Goal: Task Accomplishment & Management: Manage account settings

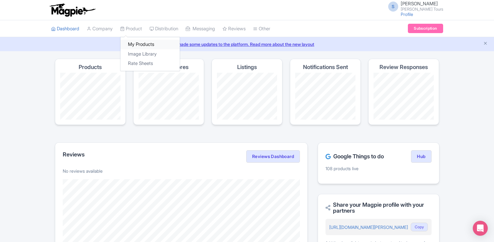
click at [140, 44] on link "My Products" at bounding box center [149, 45] width 59 height 10
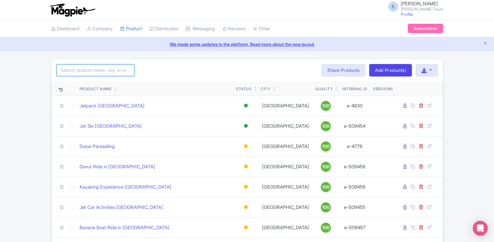
click at [112, 70] on input "search" at bounding box center [95, 70] width 78 height 12
type input "a"
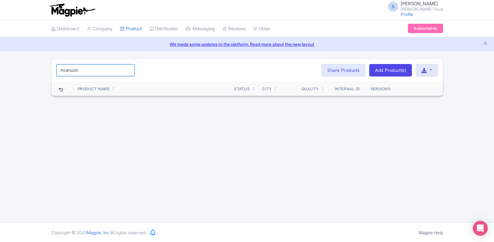
drag, startPoint x: 73, startPoint y: 70, endPoint x: 101, endPoint y: 70, distance: 28.7
click at [101, 70] on input "muesum" at bounding box center [95, 70] width 78 height 12
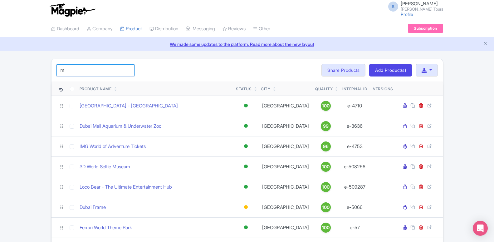
click at [71, 68] on input "m" at bounding box center [95, 70] width 78 height 12
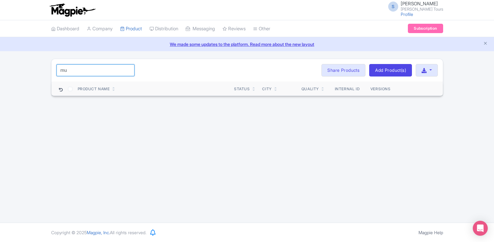
type input "mu"
click button "Search" at bounding box center [0, 0] width 0 height 0
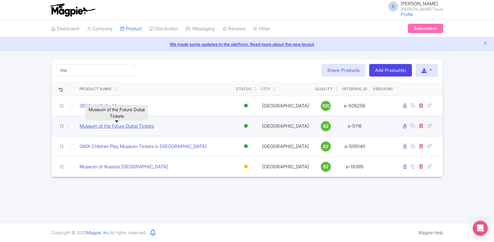
click at [104, 127] on link "Museum of the Future Dubai Tickets" at bounding box center [117, 126] width 74 height 7
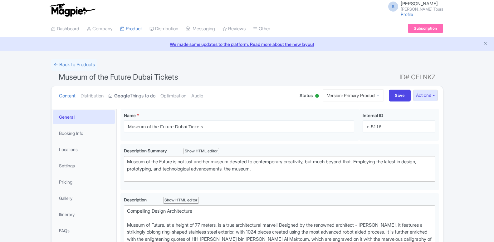
click at [138, 96] on link "Google Things to do" at bounding box center [132, 96] width 47 height 20
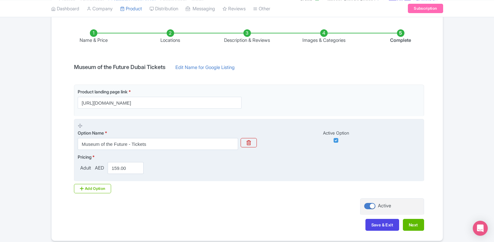
scroll to position [121, 0]
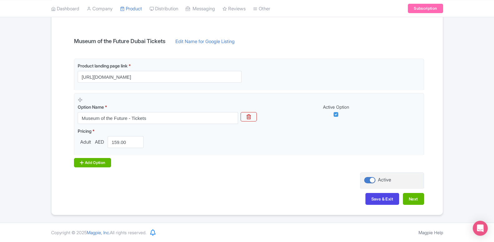
click at [98, 164] on div "Add Option" at bounding box center [92, 162] width 37 height 9
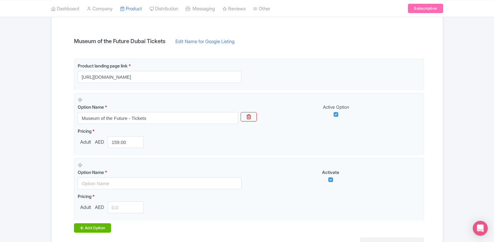
scroll to position [185, 0]
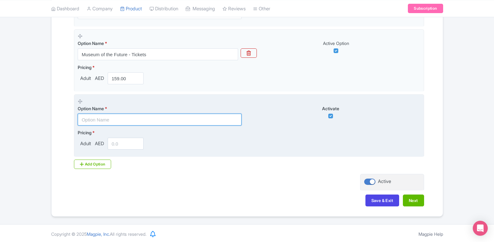
click at [105, 118] on input "text" at bounding box center [160, 119] width 164 height 12
paste input "Museum of the Future with Dubai Standard Trio Package"
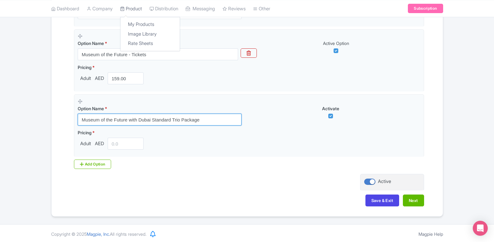
type input "Museum of the Future with Dubai Standard Trio Package"
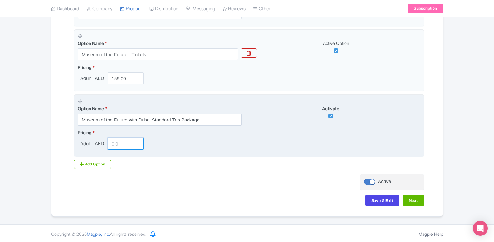
click at [119, 142] on input "number" at bounding box center [126, 144] width 36 height 12
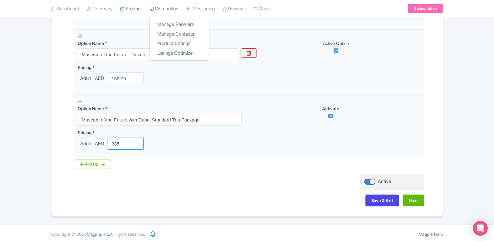
type input "385"
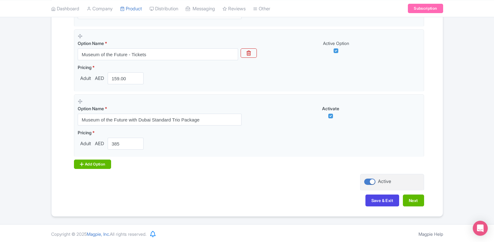
click at [101, 165] on div "Add Option" at bounding box center [92, 163] width 37 height 9
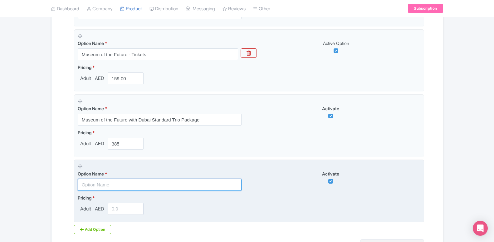
click at [103, 186] on input "text" at bounding box center [160, 185] width 164 height 12
paste input "Museum of the Future with Dubai Premium Trio Package"
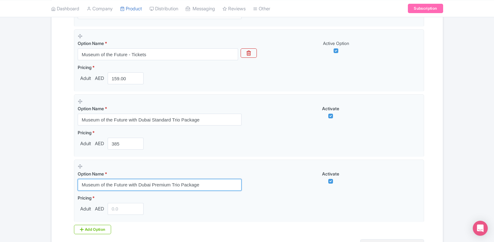
type input "Museum of the Future with Dubai Premium Trio Package"
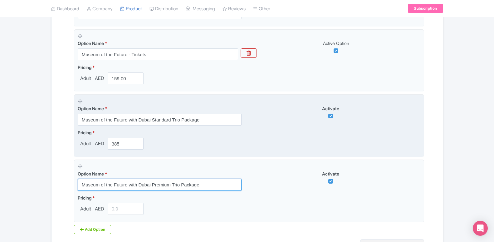
scroll to position [252, 0]
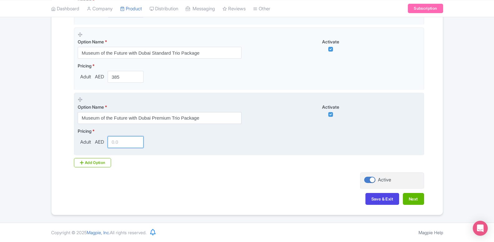
click at [115, 143] on input "number" at bounding box center [126, 142] width 36 height 12
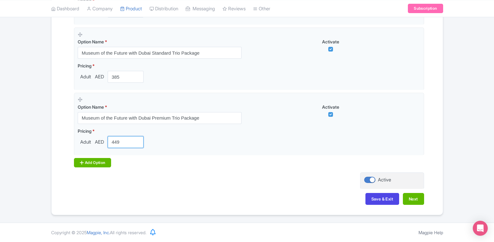
type input "449"
click at [108, 164] on div "Add Option" at bounding box center [92, 162] width 37 height 9
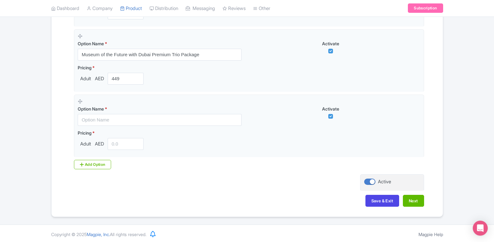
scroll to position [317, 0]
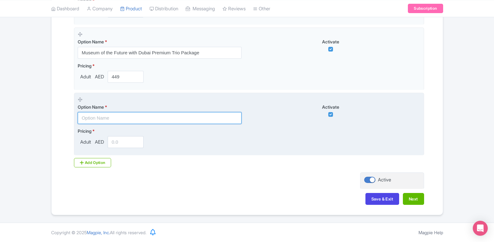
click at [97, 118] on input "text" at bounding box center [160, 118] width 164 height 12
paste input "Book Museum of the Future & Get Crocodile Park for only AED 40"
type input "Book Museum of the Future & Get Crocodile Park for only AED 40"
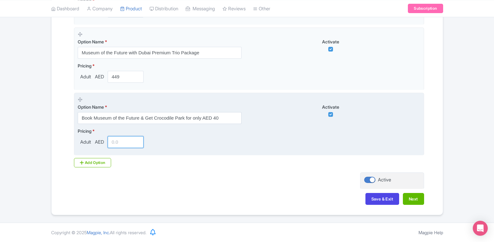
click at [122, 143] on input "number" at bounding box center [126, 142] width 36 height 12
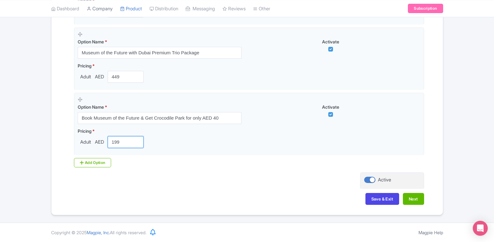
type input "199"
click at [90, 162] on div "Add Option" at bounding box center [92, 162] width 37 height 9
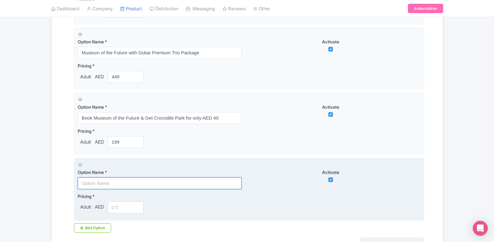
click at [110, 186] on input "text" at bounding box center [160, 183] width 164 height 12
paste input "Book Museum of the Future & Get IMG Worlds for only AED 190"
type input "Book Museum of the Future & Get IMG Worlds for only AED 190"
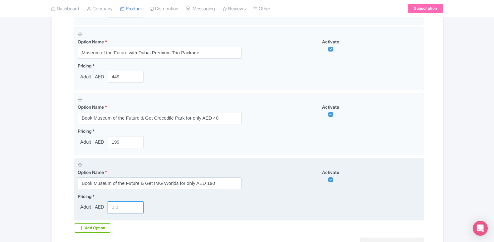
click at [115, 204] on input "number" at bounding box center [126, 207] width 36 height 12
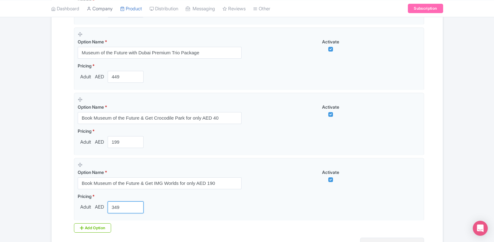
type input "349"
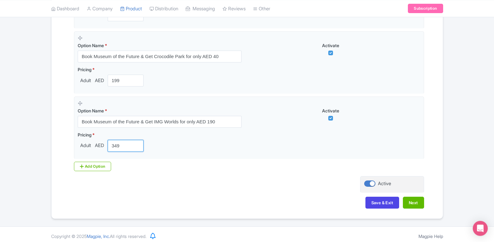
scroll to position [382, 0]
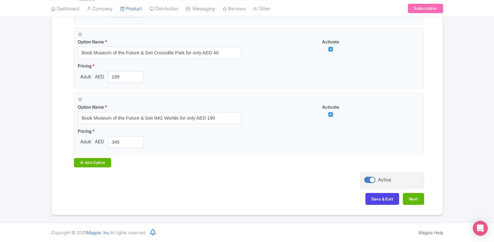
click at [90, 164] on div "Add Option" at bounding box center [92, 162] width 37 height 9
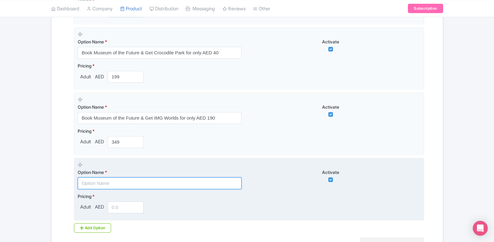
click at [104, 185] on input "text" at bounding box center [160, 183] width 164 height 12
paste input "Book Museum of the Future & Get AYA Universe for only AED 85"
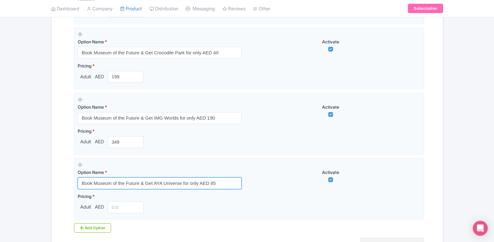
type input "Book Museum of the Future & Get AYA Universe for only AED 85"
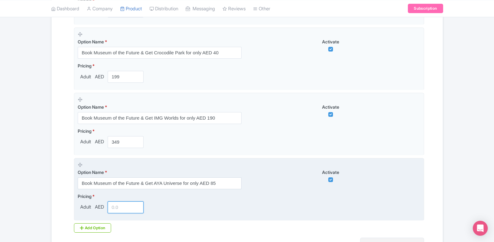
click at [123, 206] on input "number" at bounding box center [126, 207] width 36 height 12
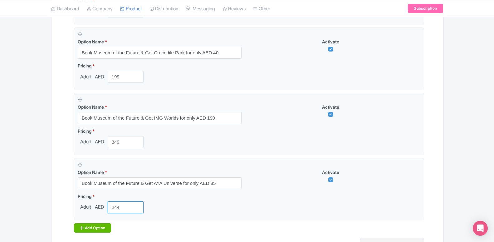
type input "244"
click at [100, 226] on div "Add Option" at bounding box center [92, 227] width 37 height 9
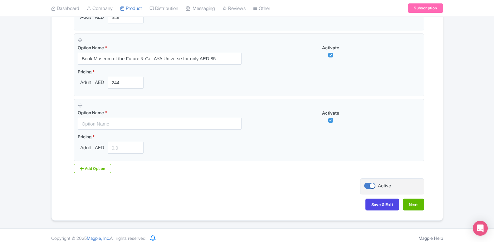
scroll to position [509, 0]
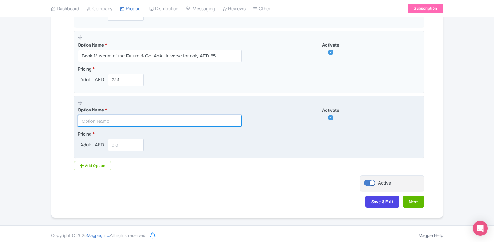
click at [112, 120] on input "text" at bounding box center [160, 121] width 164 height 12
paste input "Book Museum of the Future & Get AYA Universe for only AED 85"
click at [127, 124] on input "Book Museum of the Future & Get AYA Universe for only AED 85" at bounding box center [160, 121] width 164 height 12
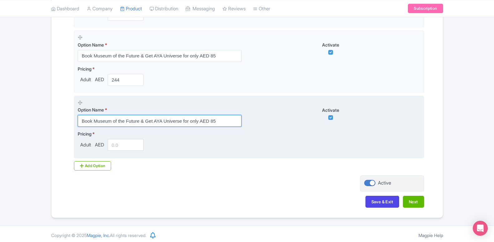
paste input "tlantis Aquaventure for only AED 27"
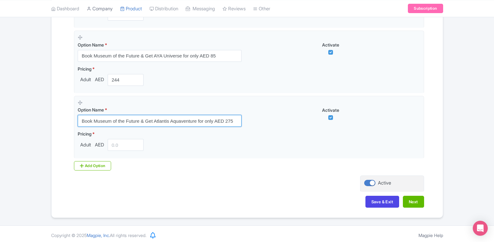
type input "Book Museum of the Future & Get Atlantis Aquaventure for only AED 275"
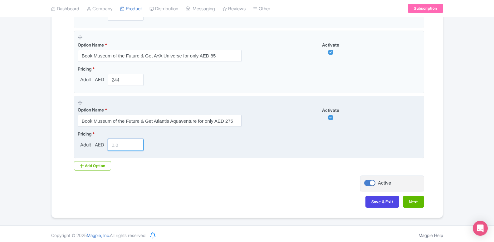
click at [124, 146] on input "number" at bounding box center [126, 145] width 36 height 12
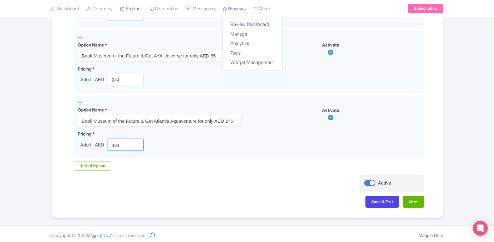
type input "434"
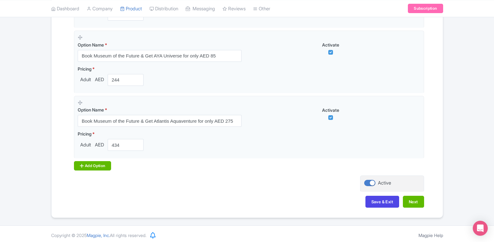
click at [93, 169] on div "Add Option" at bounding box center [92, 165] width 37 height 9
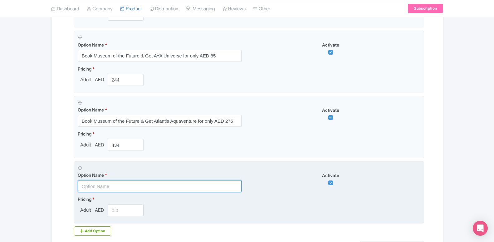
click at [107, 191] on input "text" at bounding box center [160, 186] width 164 height 12
paste input "Book Museum of the Future & Get Dubai Aquarium for only AED 90"
type input "Book Museum of the Future & Get Dubai Aquarium for only AED 90"
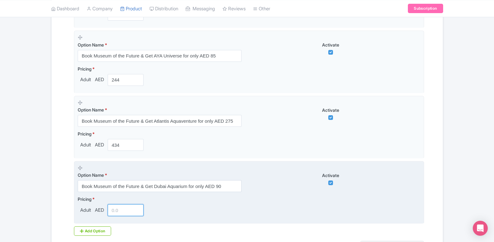
click at [113, 210] on input "number" at bounding box center [126, 210] width 36 height 12
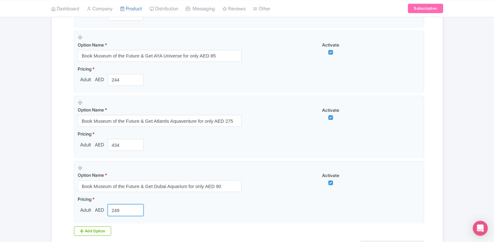
type input "249"
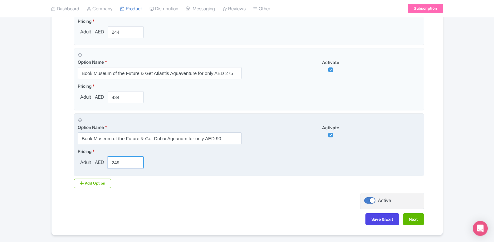
scroll to position [577, 0]
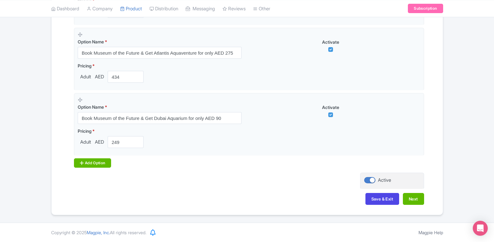
click at [102, 164] on div "Add Option" at bounding box center [92, 162] width 37 height 9
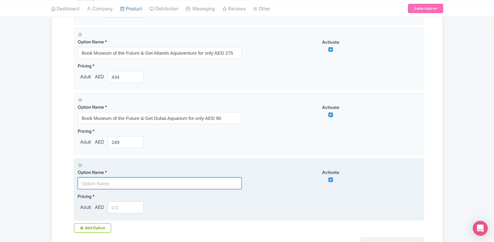
click at [112, 182] on input "text" at bounding box center [160, 183] width 164 height 12
paste input "Book Museum of the Future & Get Burj Khalifa for only AED 140"
type input "Book Museum of the Future & Get Burj Khalifa for only AED 140"
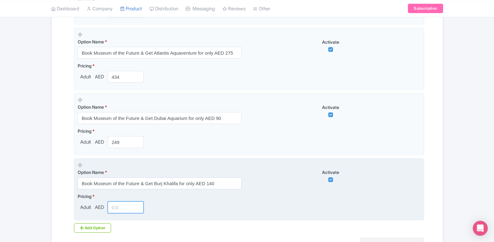
click at [121, 210] on input "number" at bounding box center [126, 207] width 36 height 12
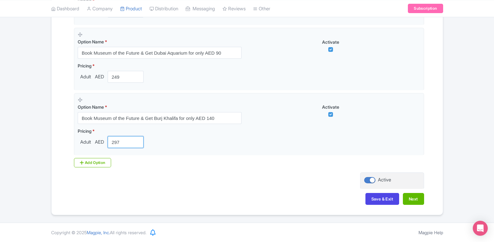
scroll to position [610, 0]
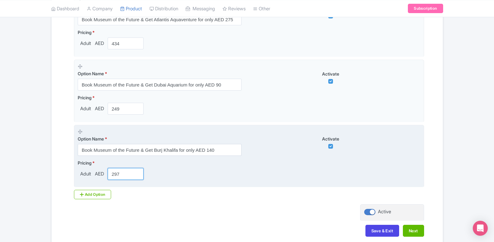
click at [127, 173] on input "297" at bounding box center [126, 174] width 36 height 12
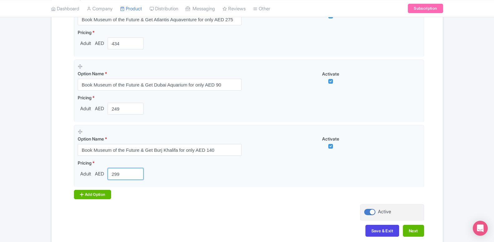
type input "299"
click at [99, 195] on div "Add Option" at bounding box center [92, 194] width 37 height 9
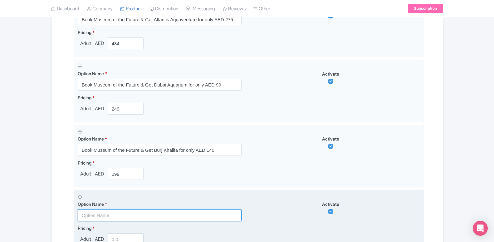
click at [107, 216] on input "text" at bounding box center [160, 215] width 164 height 12
paste input "Book Museum of the Future & Get Ski Dubai for only AED 190"
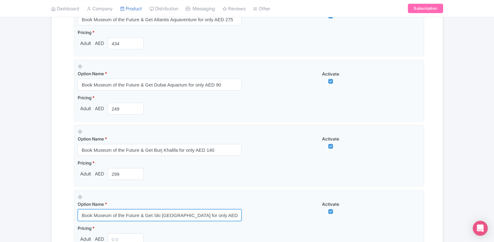
type input "Book Museum of the Future & Get Ski Dubai for only AED 190"
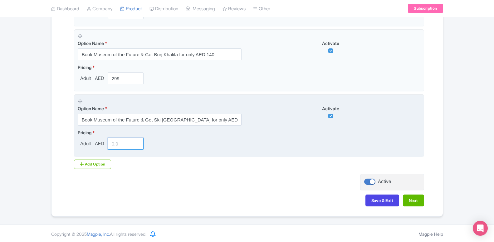
click at [122, 148] on input "number" at bounding box center [126, 144] width 36 height 12
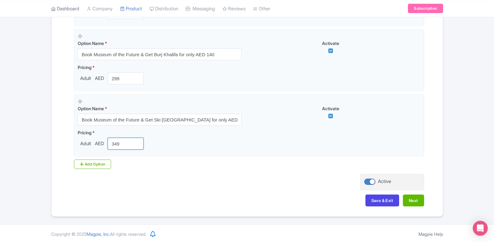
type input "349"
click at [88, 167] on div "Add Option" at bounding box center [92, 163] width 37 height 9
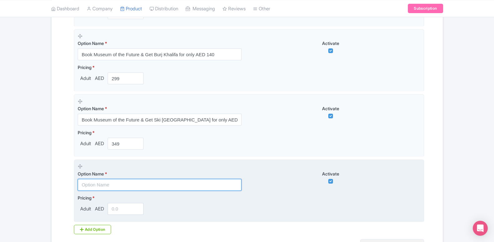
click at [99, 186] on input "text" at bounding box center [160, 185] width 164 height 12
paste input "Book Museum of the Future & Get Hot Air Balloon Ride for only AED 720"
type input "Book Museum of the Future & Get Hot Air Balloon Ride for only AED 720"
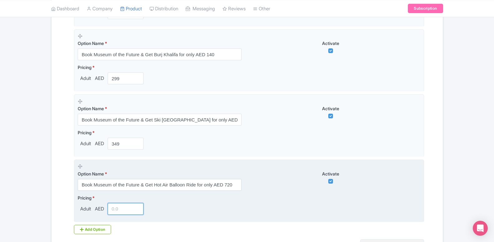
click at [130, 208] on input "number" at bounding box center [126, 209] width 36 height 12
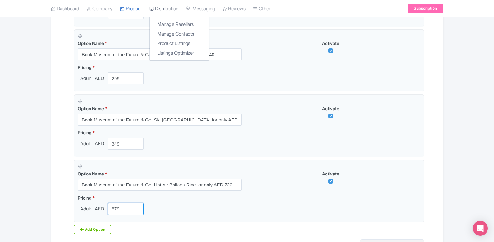
type input "879"
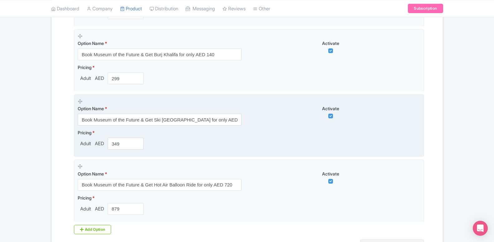
click at [243, 153] on fieldset "Option Name * Book Museum of the Future & Get Ski Dubai for only AED 190 Activa…" at bounding box center [249, 125] width 350 height 63
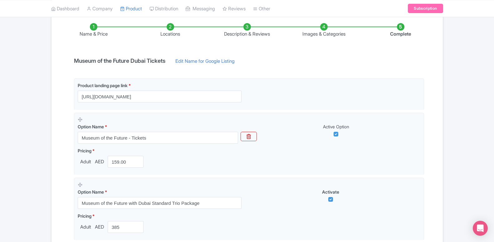
scroll to position [6, 0]
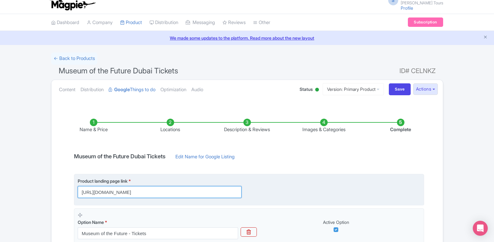
click at [162, 191] on input "https://www.raynatours.com/dubai/culture-and-attractions/museum-of-the-future-e…" at bounding box center [160, 192] width 164 height 12
paste input "dubai.raynatours.com/museum-of-future-combo-offers"
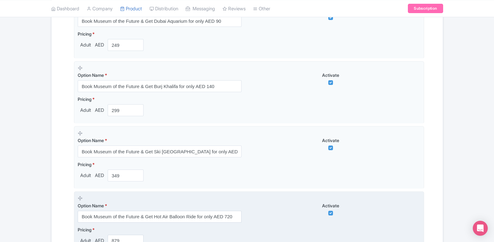
scroll to position [773, 0]
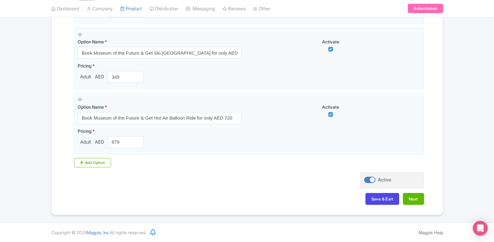
type input "https://dubai.raynatours.com/museum-of-future-combo-offers"
click at [376, 198] on button "Save & Exit" at bounding box center [382, 199] width 34 height 12
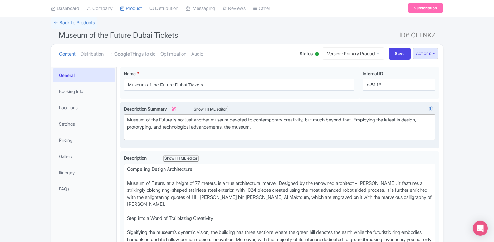
scroll to position [32, 0]
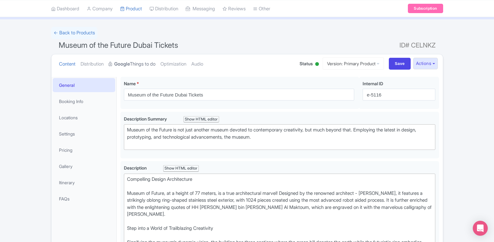
click at [130, 69] on link "Google Things to do" at bounding box center [132, 64] width 47 height 20
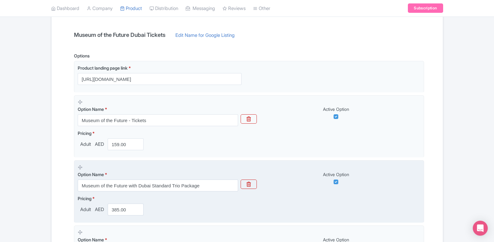
scroll to position [159, 0]
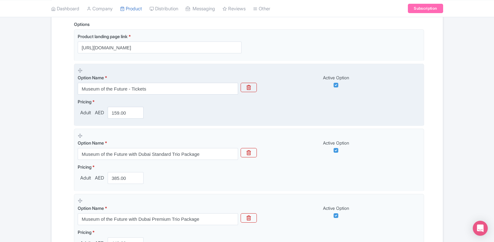
click at [302, 109] on div "Pricing * Adult AED 159.00" at bounding box center [249, 108] width 342 height 20
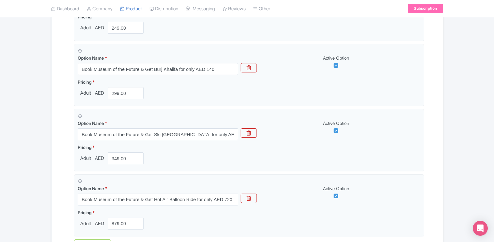
scroll to position [781, 0]
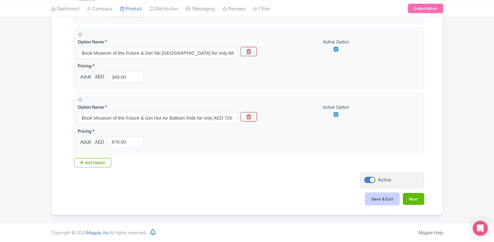
click at [369, 195] on button "Save & Exit" at bounding box center [382, 199] width 34 height 12
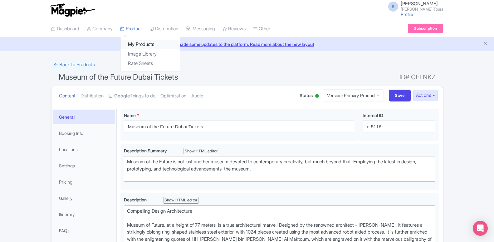
click at [133, 43] on link "My Products" at bounding box center [149, 45] width 59 height 10
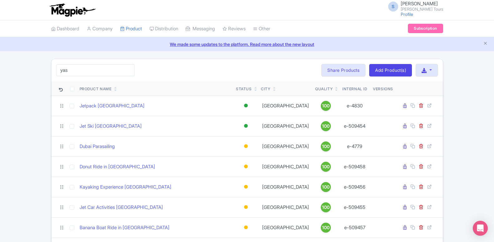
type input "yas"
click button "Search" at bounding box center [0, 0] width 0 height 0
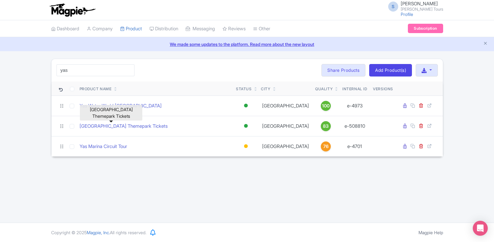
click at [123, 122] on div "[GEOGRAPHIC_DATA] Themepark Tickets" at bounding box center [111, 113] width 62 height 20
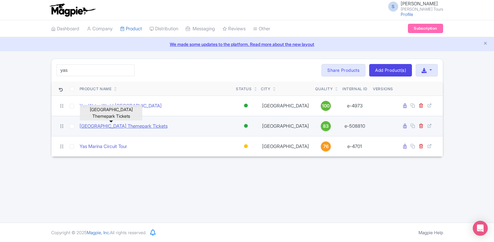
click at [123, 125] on link "[GEOGRAPHIC_DATA] Themepark Tickets" at bounding box center [124, 126] width 88 height 7
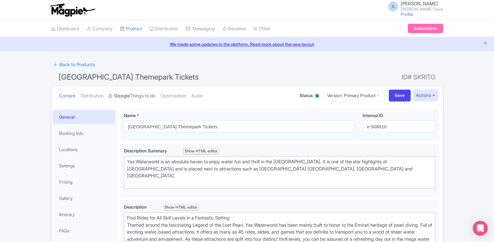
click at [132, 97] on link "Google Things to do" at bounding box center [132, 96] width 47 height 20
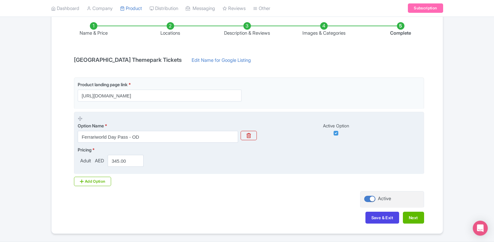
scroll to position [121, 0]
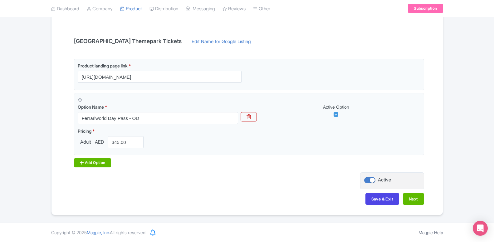
click at [77, 163] on div "Add Option" at bounding box center [92, 162] width 37 height 9
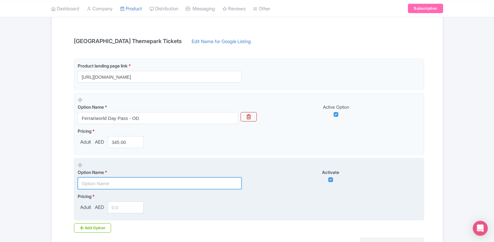
click at [102, 182] on input "text" at bounding box center [160, 183] width 164 height 12
click at [107, 183] on input "text" at bounding box center [160, 183] width 164 height 12
paste input "[GEOGRAPHIC_DATA]"
type input "[GEOGRAPHIC_DATA]"
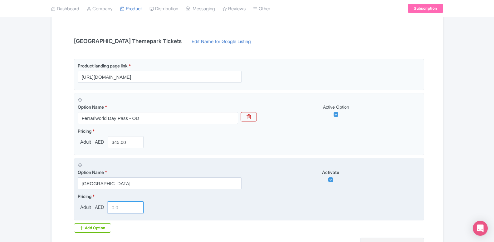
click at [123, 205] on input "number" at bounding box center [126, 207] width 36 height 12
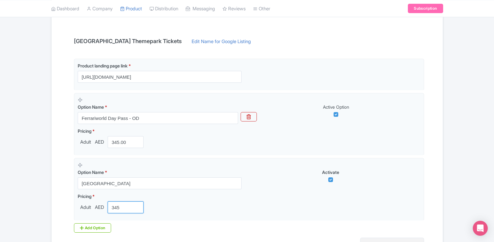
type input "345"
click at [89, 234] on div "Product landing page link * https://www.raynatours.com/dubai/theme-parks/yas-is…" at bounding box center [247, 148] width 354 height 179
click at [96, 230] on div "Add Option" at bounding box center [92, 227] width 37 height 9
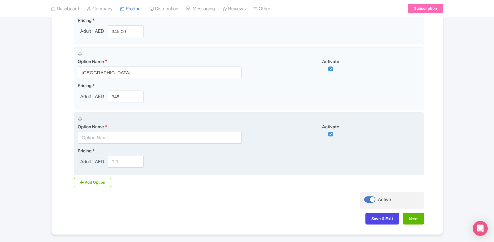
scroll to position [252, 0]
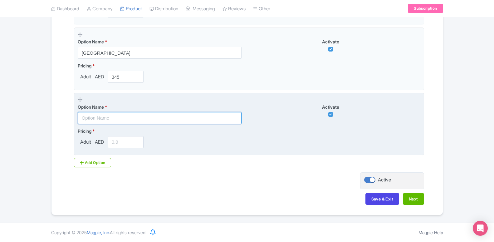
click at [122, 114] on input "text" at bounding box center [160, 118] width 164 height 12
paste input "Book Yas Island Theme Park & Get TeamLab Phenomena for only AED 90"
type input "Book Yas Island Theme Park & Get TeamLab Phenomena for only AED 90"
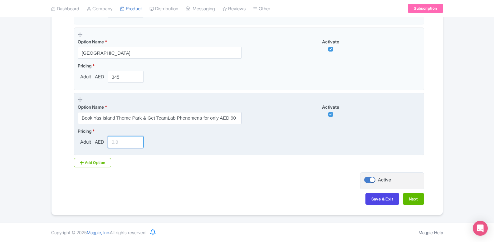
click at [123, 140] on input "number" at bounding box center [126, 142] width 36 height 12
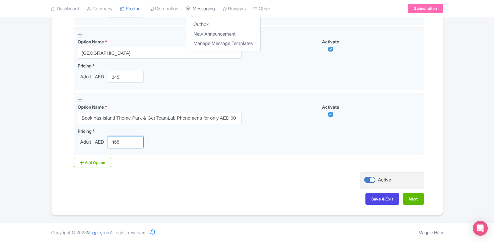
type input "465"
click at [86, 166] on div "Add Option" at bounding box center [92, 162] width 37 height 9
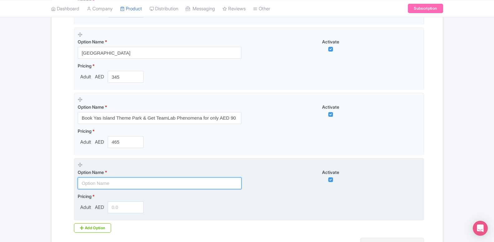
click at [104, 185] on input "text" at bounding box center [160, 183] width 164 height 12
paste input "Book [GEOGRAPHIC_DATA] & Get [GEOGRAPHIC_DATA] Tour for only AED 90"
type input "Book [GEOGRAPHIC_DATA] & Get [GEOGRAPHIC_DATA] Tour for only AED 90"
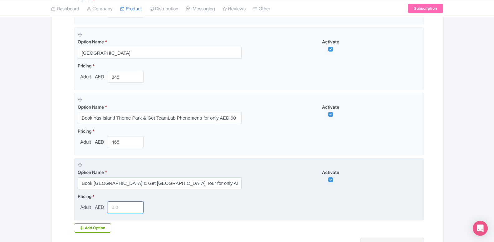
click at [116, 205] on input "number" at bounding box center [126, 207] width 36 height 12
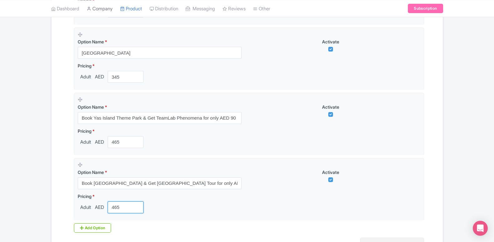
type input "465"
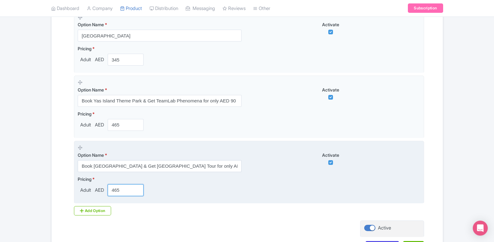
scroll to position [283, 0]
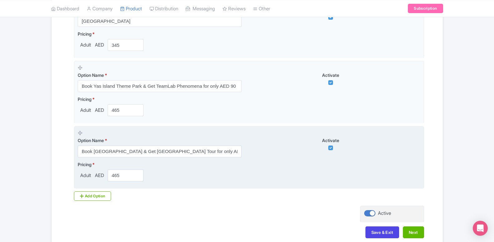
click at [193, 217] on div "Name & Price Locations Description & Reviews Images & Categories Complete YAS I…" at bounding box center [247, 36] width 384 height 415
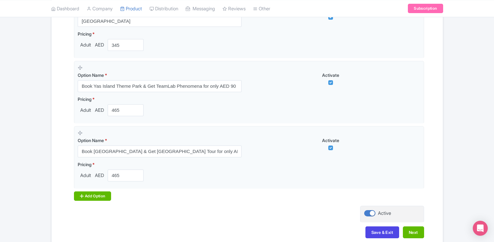
click at [90, 195] on div "Add Option" at bounding box center [92, 195] width 37 height 9
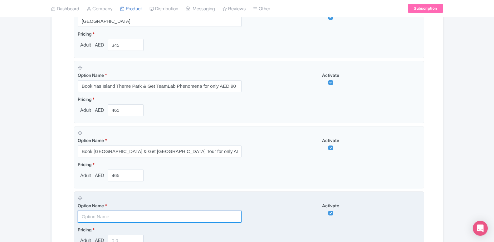
click at [131, 213] on input "text" at bounding box center [160, 216] width 164 height 12
paste input "Book [GEOGRAPHIC_DATA] & Get Desert Safari [GEOGRAPHIC_DATA] for only AED 150"
type input "Book [GEOGRAPHIC_DATA] & Get Desert Safari [GEOGRAPHIC_DATA] for only AED 150"
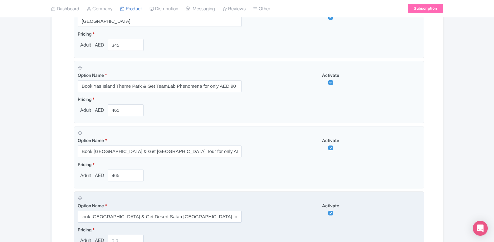
click at [270, 210] on div "Activate" at bounding box center [334, 208] width 171 height 13
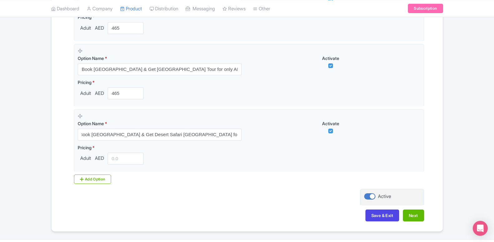
scroll to position [379, 0]
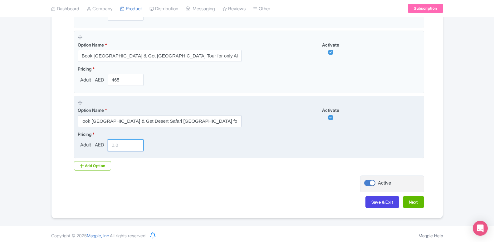
click at [121, 151] on input "number" at bounding box center [126, 145] width 36 height 12
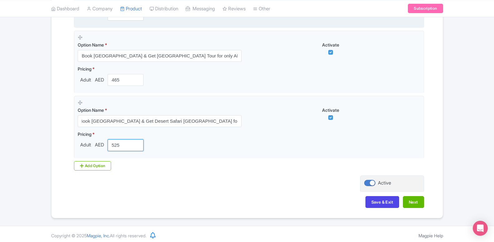
type input "525"
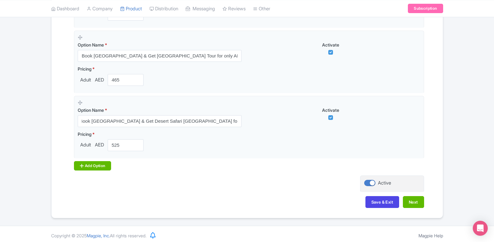
click at [101, 169] on div "Add Option" at bounding box center [92, 165] width 37 height 9
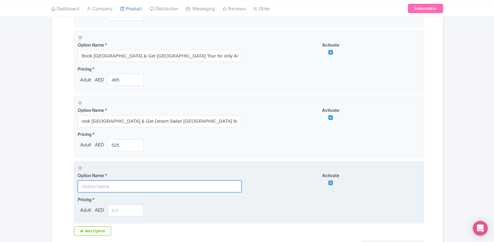
click at [116, 184] on input "text" at bounding box center [160, 186] width 164 height 12
paste input "Book [GEOGRAPHIC_DATA] & Get Qasr Al Watan for only AED 15"
type input "Book [GEOGRAPHIC_DATA] & Get Qasr Al Watan for only AED 15"
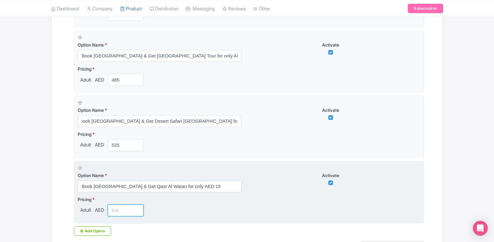
click at [123, 207] on input "number" at bounding box center [126, 210] width 36 height 12
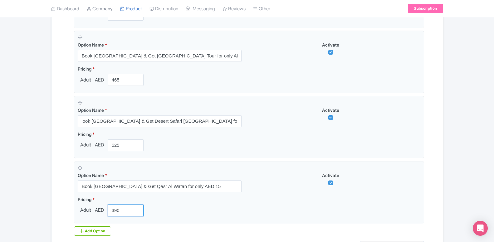
type input "390"
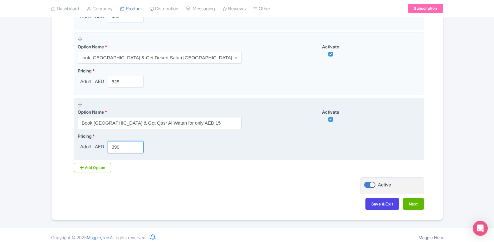
scroll to position [442, 0]
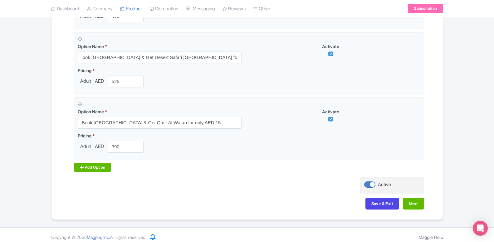
click at [90, 164] on div "Add Option" at bounding box center [92, 166] width 37 height 9
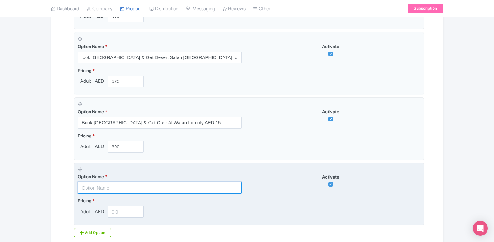
click at [109, 187] on input "text" at bounding box center [160, 187] width 164 height 12
paste input "Book [GEOGRAPHIC_DATA] & Get [GEOGRAPHIC_DATA] [GEOGRAPHIC_DATA] for only AED 15"
type input "Book [GEOGRAPHIC_DATA] & Get [GEOGRAPHIC_DATA] [GEOGRAPHIC_DATA] for only AED 15"
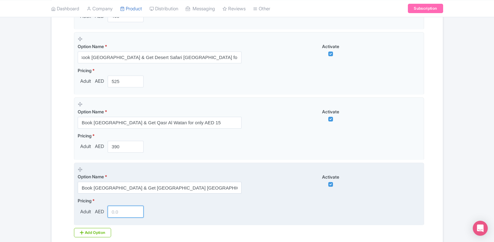
click at [114, 211] on input "number" at bounding box center [126, 211] width 36 height 12
type input "390"
click at [189, 207] on div "Pricing * Adult AED 390" at bounding box center [249, 207] width 342 height 20
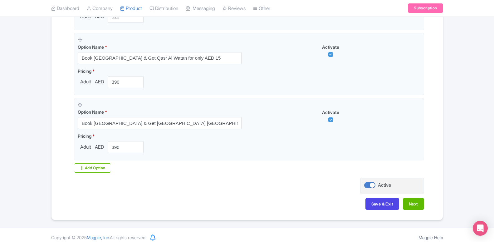
scroll to position [512, 0]
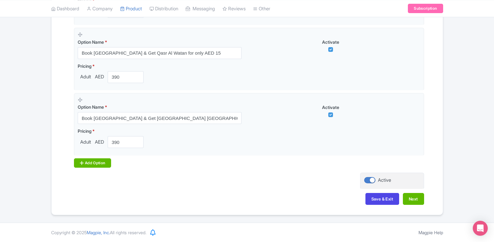
click at [93, 161] on div "Add Option" at bounding box center [92, 162] width 37 height 9
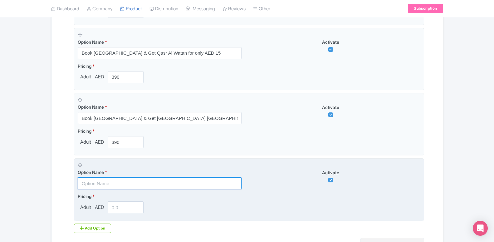
click at [102, 182] on input "text" at bounding box center [160, 183] width 164 height 12
paste input "Book [GEOGRAPHIC_DATA] & Get The National Aquarium for only AED 70"
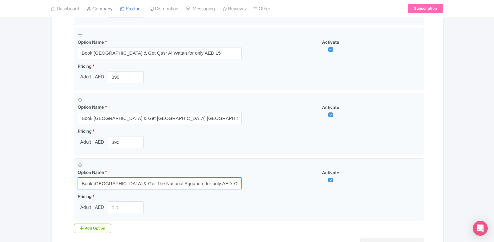
type input "Book [GEOGRAPHIC_DATA] & Get The National Aquarium for only AED 70"
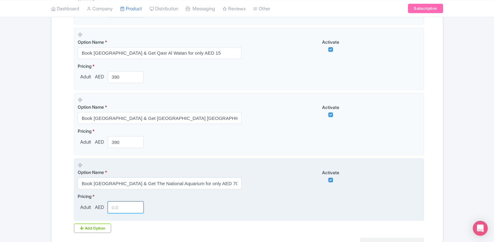
click at [116, 206] on input "number" at bounding box center [126, 207] width 36 height 12
type input "445"
click at [282, 201] on div "Pricing * Adult AED 445" at bounding box center [249, 203] width 342 height 20
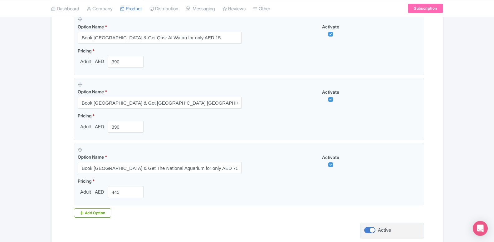
scroll to position [544, 0]
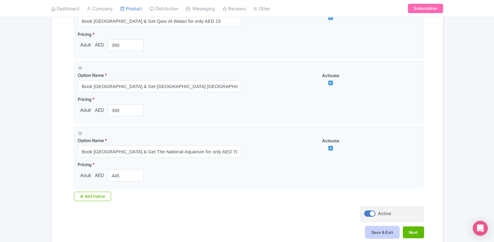
click at [378, 229] on button "Save & Exit" at bounding box center [382, 232] width 34 height 12
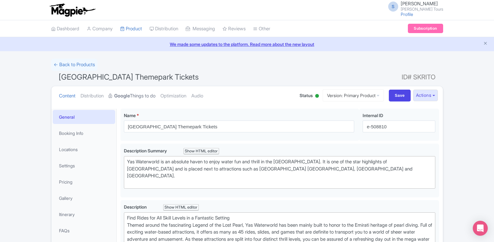
click at [133, 97] on link "Google Things to do" at bounding box center [132, 96] width 47 height 20
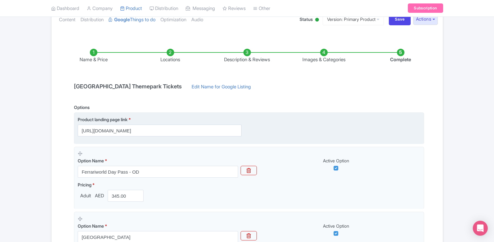
scroll to position [95, 0]
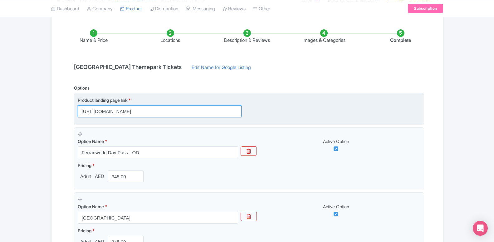
click at [117, 111] on input "[URL][DOMAIN_NAME]" at bounding box center [160, 111] width 164 height 12
paste input "[URL][DOMAIN_NAME]"
click at [117, 111] on input "https://www.raynahttps://[DOMAIN_NAME][URL][DOMAIN_NAME]" at bounding box center [160, 111] width 164 height 12
click at [117, 111] on input "https://www.raynahttps://dubai.raynatours.com/yas-island-combo-offerstours.com/…" at bounding box center [160, 111] width 164 height 12
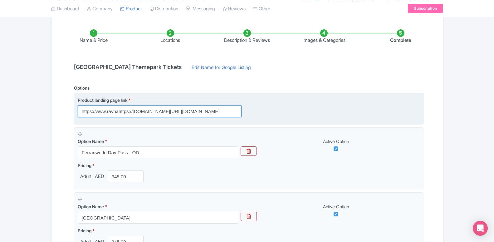
paste input "dubai.raynatours.com/yas-island-combo-offers"
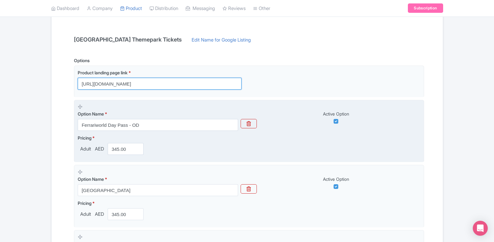
scroll to position [127, 0]
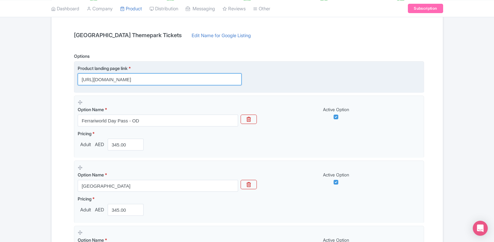
type input "[URL][DOMAIN_NAME]"
click at [364, 85] on div "Product landing page link * https://dubai.raynatours.com/yas-island-combo-offers" at bounding box center [249, 75] width 342 height 20
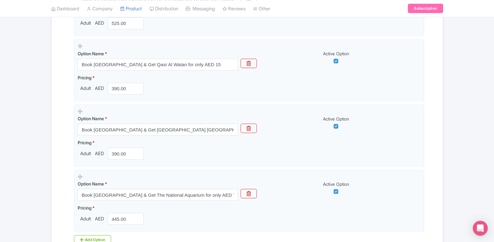
scroll to position [586, 0]
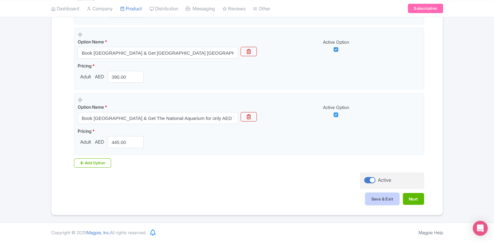
click at [376, 204] on button "Save & Exit" at bounding box center [382, 199] width 34 height 12
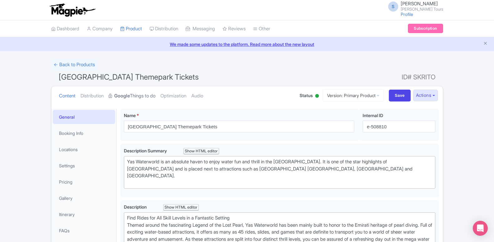
click at [139, 100] on link "Google Things to do" at bounding box center [132, 96] width 47 height 20
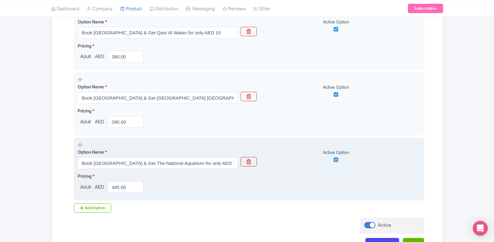
scroll to position [586, 0]
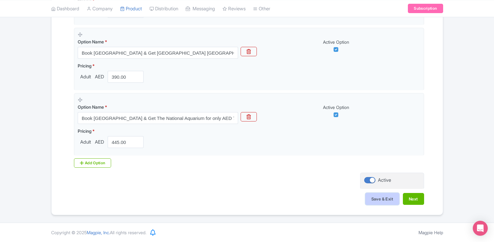
click at [386, 195] on button "Save & Exit" at bounding box center [382, 199] width 34 height 12
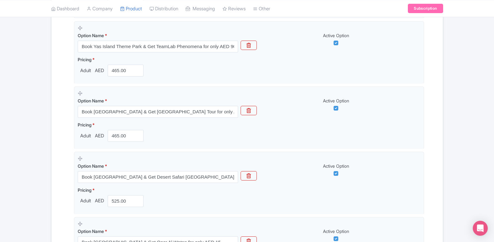
scroll to position [268, 0]
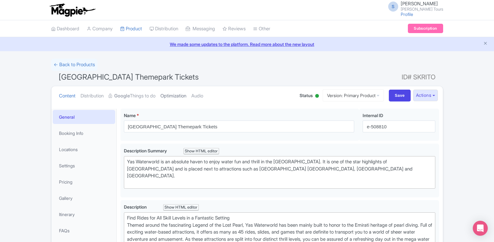
click at [171, 95] on link "Optimization" at bounding box center [173, 96] width 26 height 20
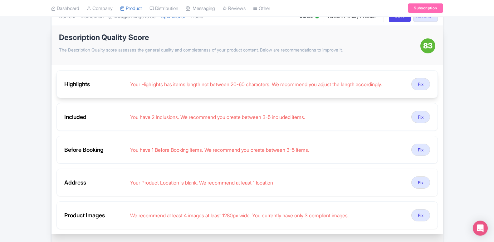
scroll to position [95, 0]
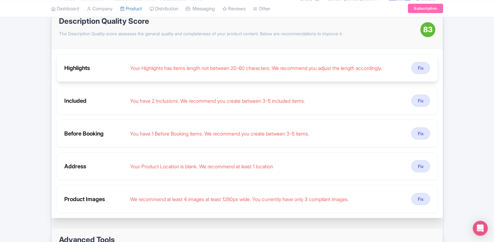
click at [231, 69] on div "Your Highlights has items length not between 20-60 characters. We recommend you…" at bounding box center [268, 67] width 276 height 7
click at [175, 64] on div "Highlights Your Highlights has items length not between 20-60 characters. We re…" at bounding box center [246, 68] width 381 height 28
drag, startPoint x: 422, startPoint y: 69, endPoint x: 403, endPoint y: 73, distance: 19.8
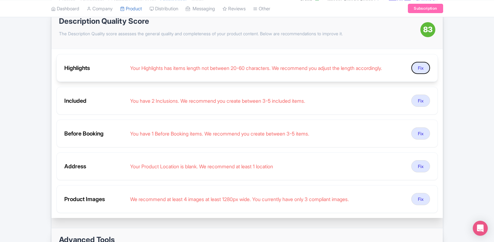
click at [422, 69] on button "Fix" at bounding box center [420, 68] width 19 height 12
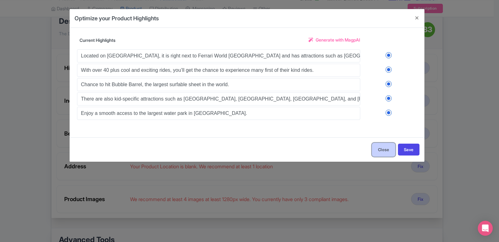
click at [379, 153] on button "Close" at bounding box center [384, 149] width 24 height 14
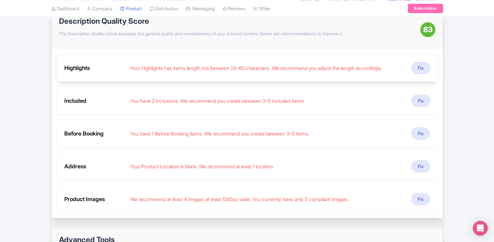
click at [179, 70] on div "Your Highlights has items length not between 20-60 characters. We recommend you…" at bounding box center [268, 67] width 276 height 7
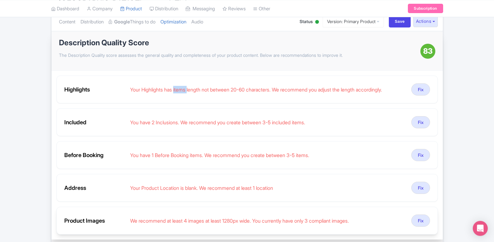
scroll to position [64, 0]
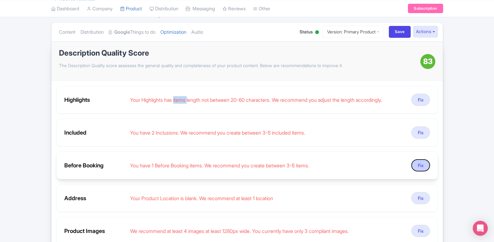
click at [418, 169] on button "Fix" at bounding box center [420, 165] width 19 height 12
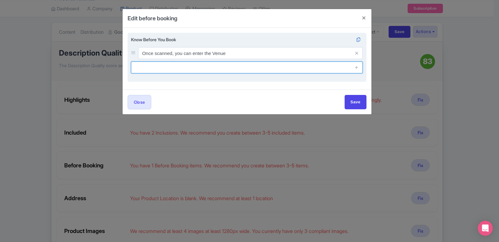
click at [143, 69] on input "text" at bounding box center [247, 67] width 232 height 12
click at [175, 70] on input "text" at bounding box center [247, 67] width 232 height 12
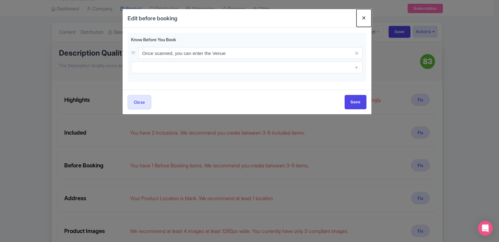
click at [364, 19] on button "Close" at bounding box center [363, 18] width 15 height 18
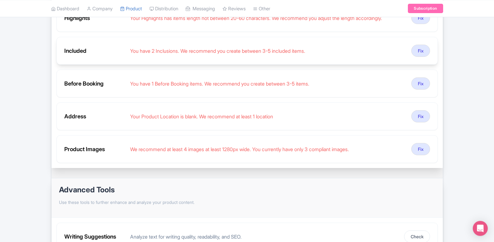
scroll to position [159, 0]
